Goal: Task Accomplishment & Management: Use online tool/utility

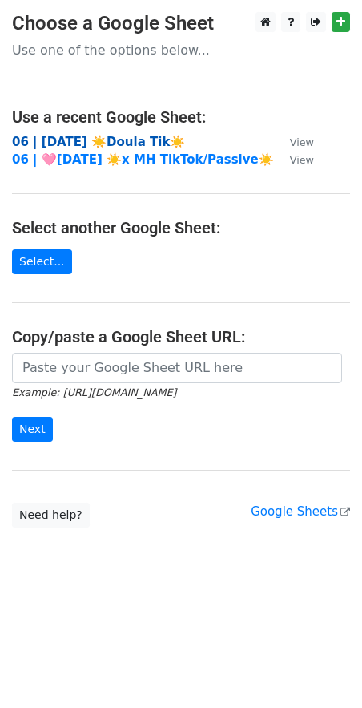
click at [122, 135] on strong "06 | [DATE] ☀️Doula Tik☀️" at bounding box center [98, 142] width 173 height 14
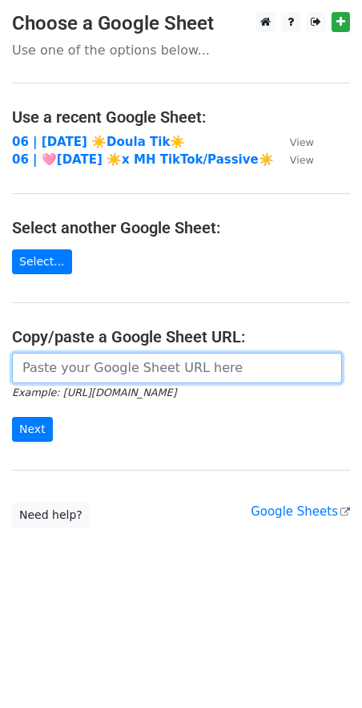
click at [106, 369] on input "url" at bounding box center [177, 368] width 330 height 30
paste input "TikTok Toolkit for Coaches"
click at [12, 417] on input "Next" at bounding box center [32, 429] width 41 height 25
paste input "https://docs.google.com/spreadsheets/d/1Dkkp0QVaWvomyUkPelBRzTiMZc8JYQJzAUVXr_l…"
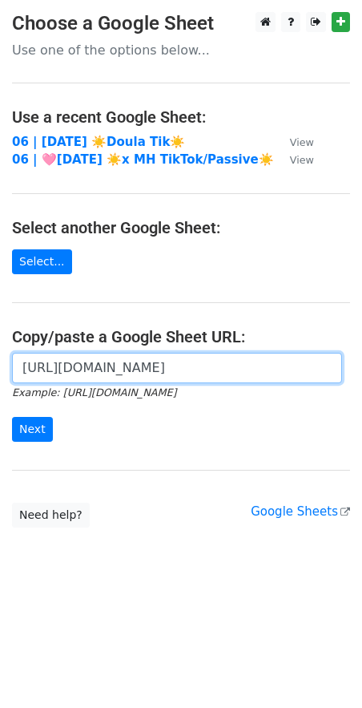
type input "https://docs.google.com/spreadsheets/d/1Dkkp0QVaWvomyUkPelBRzTiMZc8JYQJzAUVXr_l…"
click at [12, 417] on input "Next" at bounding box center [32, 429] width 41 height 25
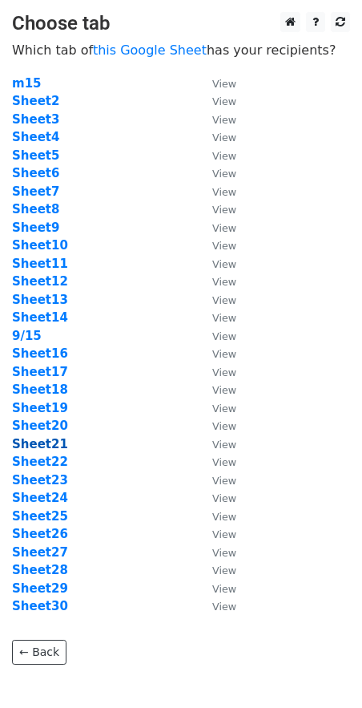
click at [46, 443] on strong "Sheet21" at bounding box center [40, 444] width 56 height 14
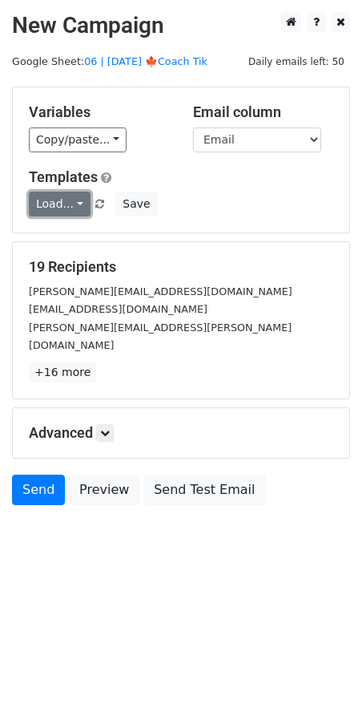
click at [61, 204] on link "Load..." at bounding box center [60, 204] width 62 height 25
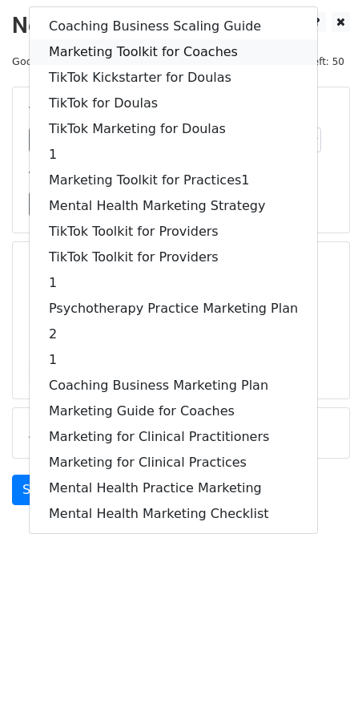
click at [142, 55] on link "Marketing Toolkit for Coaches" at bounding box center [174, 52] width 288 height 26
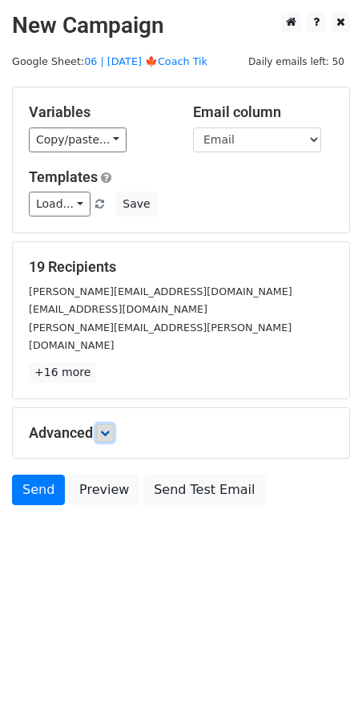
click at [106, 428] on icon at bounding box center [105, 433] width 10 height 10
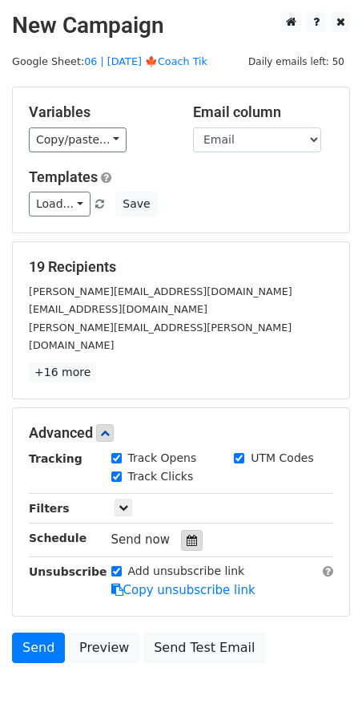
click at [187, 535] on icon at bounding box center [192, 540] width 10 height 11
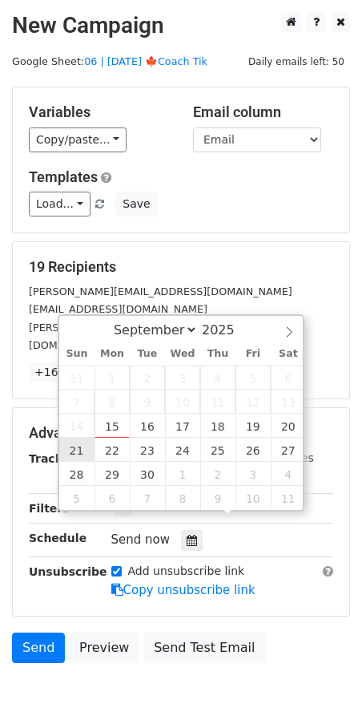
type input "2025-09-21 12:00"
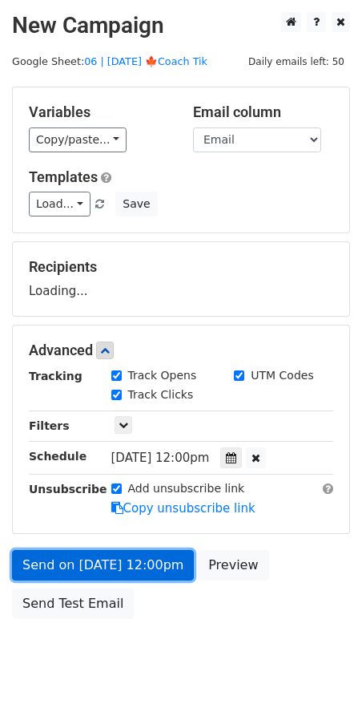
click at [95, 560] on link "Send on Sep 21 at 12:00pm" at bounding box center [103, 565] width 182 height 30
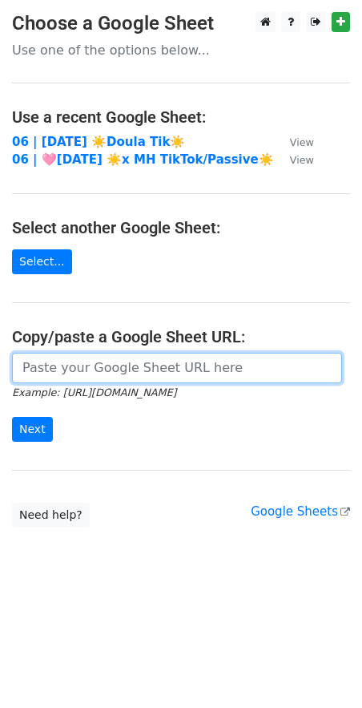
click at [127, 360] on input "url" at bounding box center [177, 368] width 330 height 30
paste input "[URL][DOMAIN_NAME]"
type input "[URL][DOMAIN_NAME]"
click at [12, 417] on input "Next" at bounding box center [32, 429] width 41 height 25
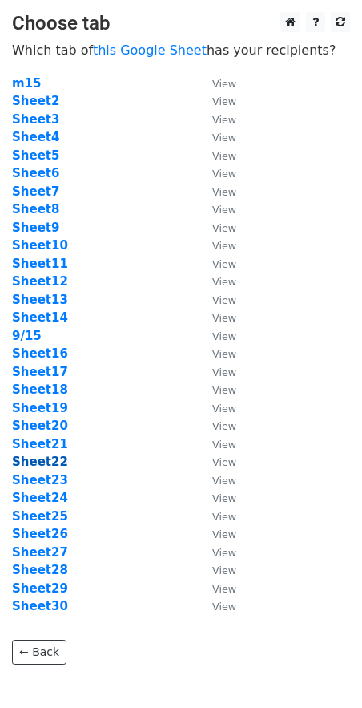
click at [37, 459] on strong "Sheet22" at bounding box center [40, 462] width 56 height 14
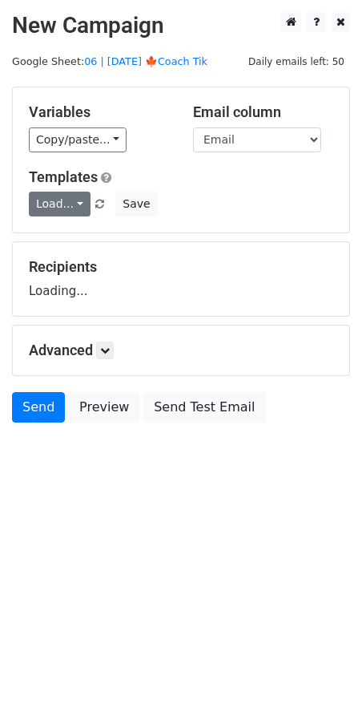
click at [56, 203] on link "Load..." at bounding box center [60, 204] width 62 height 25
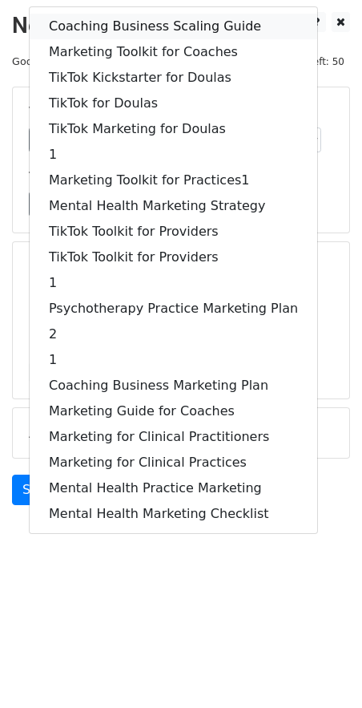
click at [156, 26] on link "Coaching Business Scaling Guide" at bounding box center [174, 27] width 288 height 26
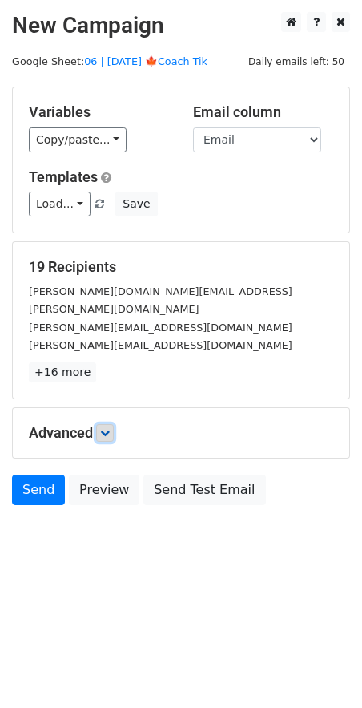
click at [106, 428] on icon at bounding box center [105, 433] width 10 height 10
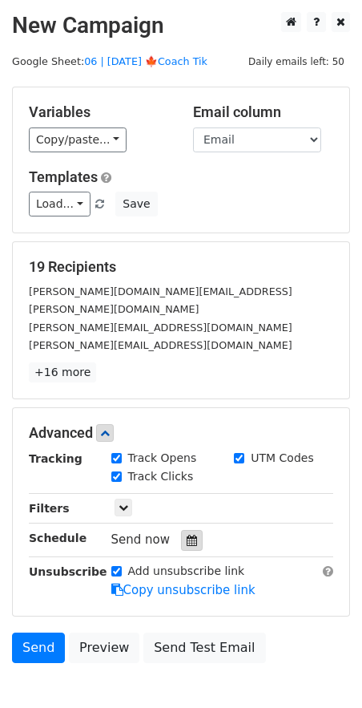
click at [187, 535] on icon at bounding box center [192, 540] width 10 height 11
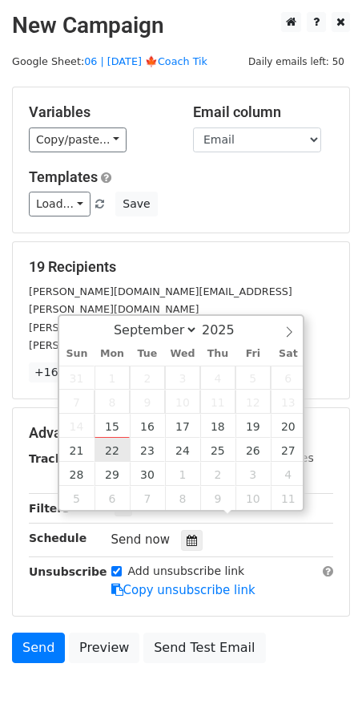
type input "[DATE] 12:00"
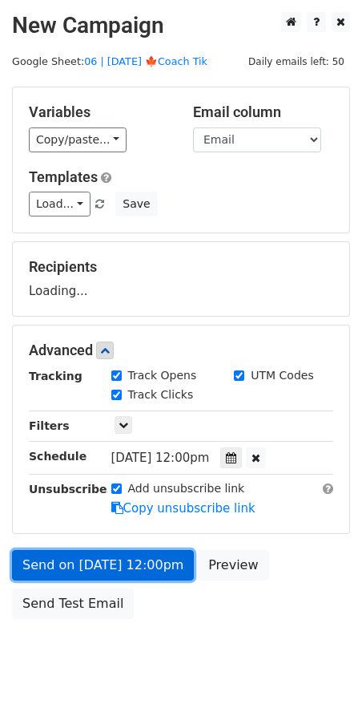
click at [113, 563] on link "Send on [DATE] 12:00pm" at bounding box center [103, 565] width 182 height 30
